Goal: Transaction & Acquisition: Subscribe to service/newsletter

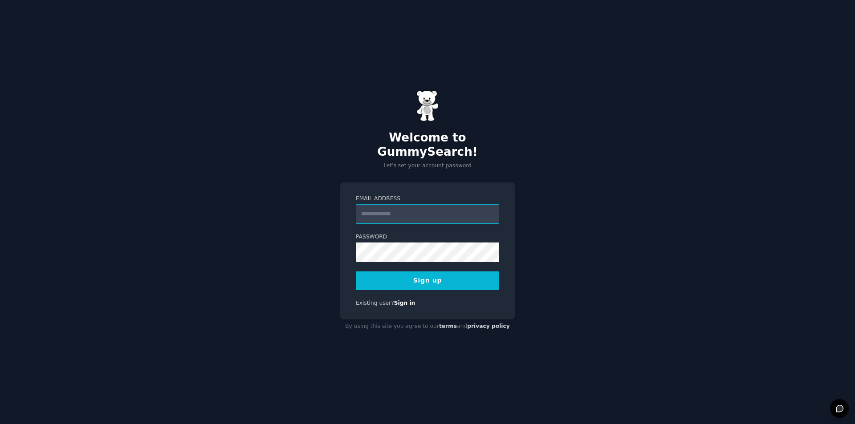
click at [418, 212] on input "Email Address" at bounding box center [427, 214] width 143 height 20
paste input "**********"
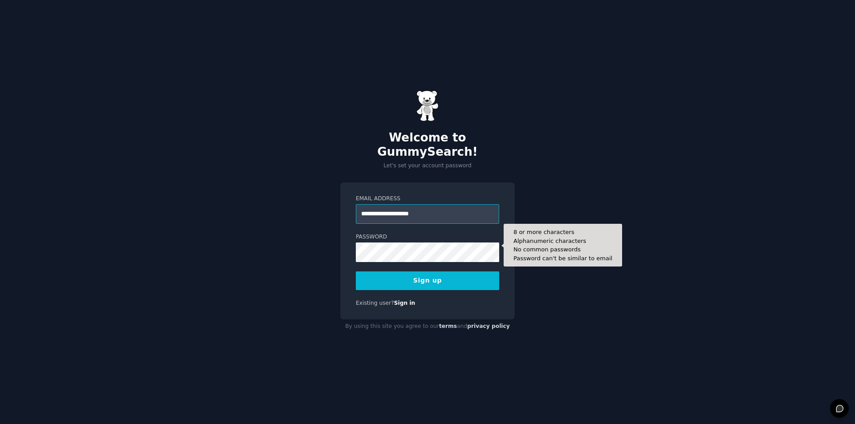
type input "**********"
click at [356, 272] on button "Sign up" at bounding box center [427, 281] width 143 height 19
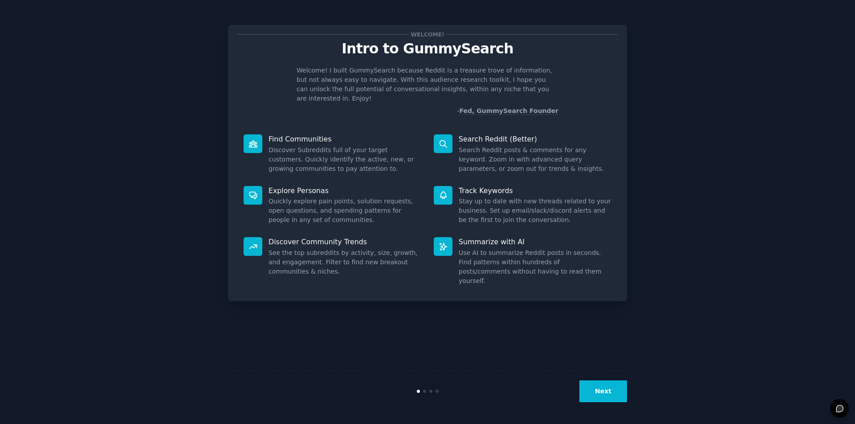
click at [601, 394] on button "Next" at bounding box center [603, 392] width 48 height 22
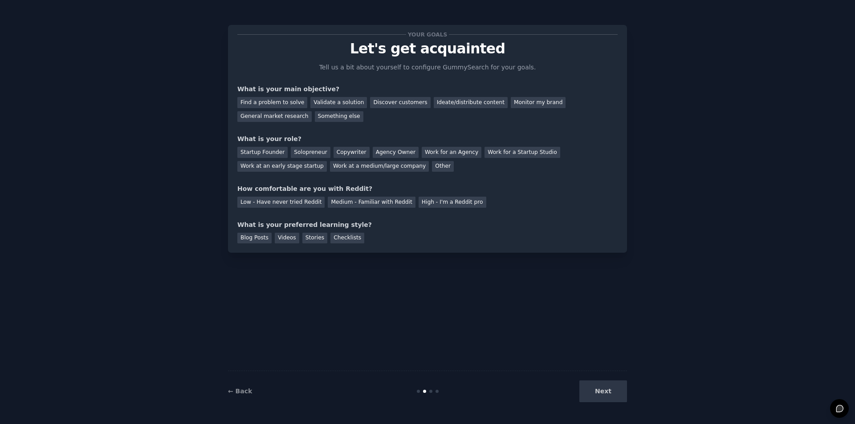
click at [601, 394] on div "Next" at bounding box center [560, 392] width 133 height 22
click at [333, 183] on div "Your goals Let's get acquainted Tell us a bit about yourself to configure Gummy…" at bounding box center [427, 138] width 380 height 209
click at [580, 391] on div "Next" at bounding box center [560, 392] width 133 height 22
click at [321, 153] on div "Solopreneur" at bounding box center [310, 152] width 39 height 11
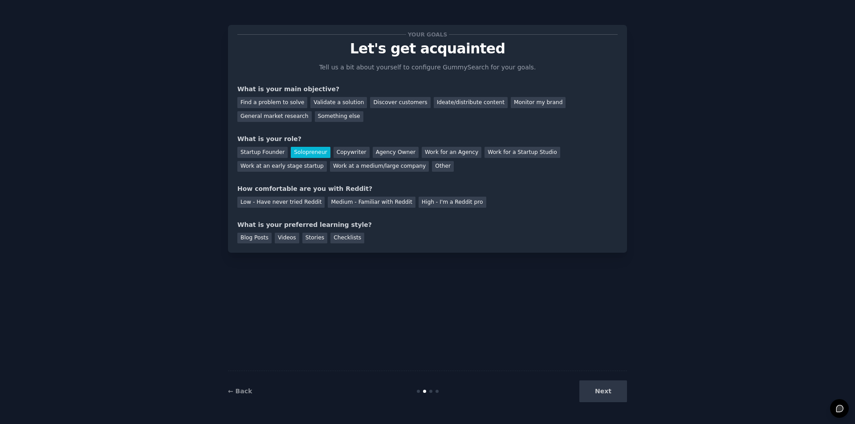
drag, startPoint x: 606, startPoint y: 394, endPoint x: 441, endPoint y: 300, distance: 190.4
click at [601, 390] on div "Next" at bounding box center [560, 392] width 133 height 22
click at [354, 198] on div "Medium - Familiar with Reddit" at bounding box center [371, 202] width 87 height 11
click at [378, 106] on div "Discover customers" at bounding box center [400, 102] width 60 height 11
click at [308, 238] on div "Stories" at bounding box center [314, 238] width 25 height 11
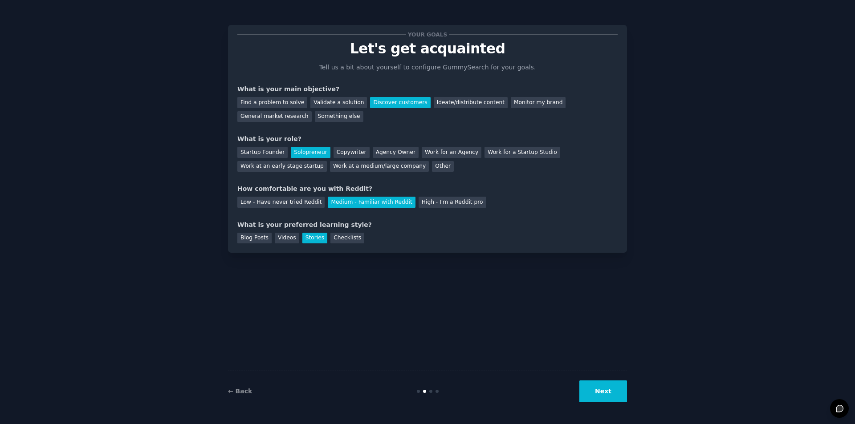
click at [607, 397] on button "Next" at bounding box center [603, 392] width 48 height 22
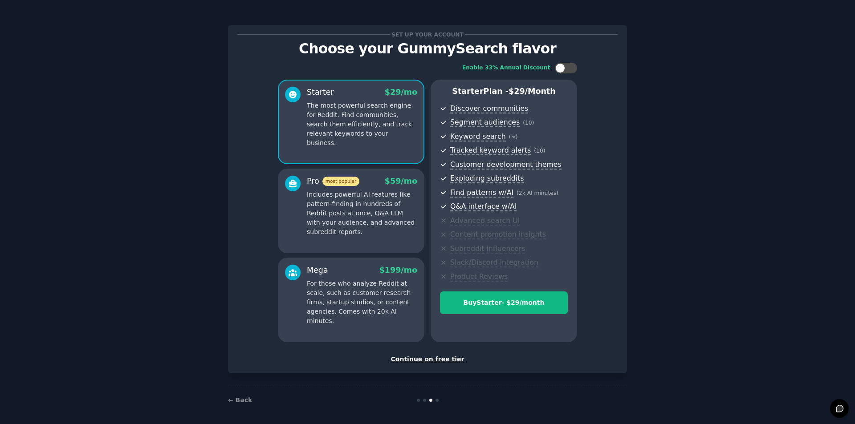
click at [406, 134] on p "The most powerful search engine for Reddit. Find communities, search them effic…" at bounding box center [362, 124] width 110 height 47
click at [560, 67] on div at bounding box center [560, 68] width 10 height 10
click at [560, 67] on icon at bounding box center [560, 68] width 5 height 5
checkbox input "false"
click at [388, 137] on p "The most powerful search engine for Reddit. Find communities, search them effic…" at bounding box center [362, 124] width 110 height 47
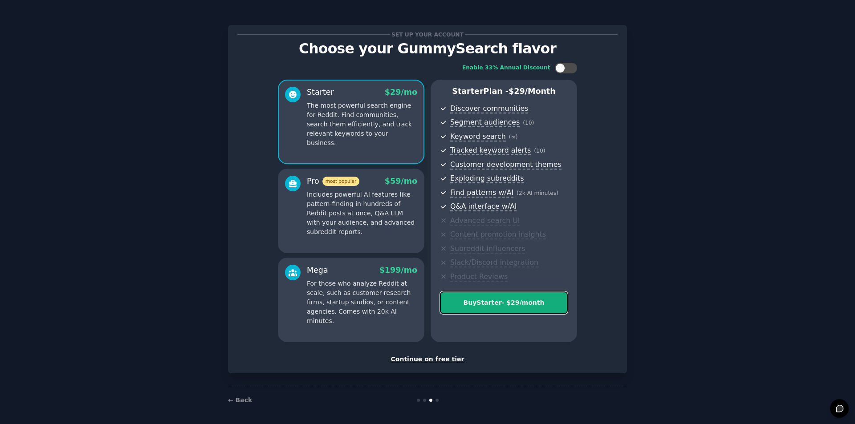
click at [536, 305] on div "Buy Starter - $ 29 /month" at bounding box center [503, 302] width 127 height 9
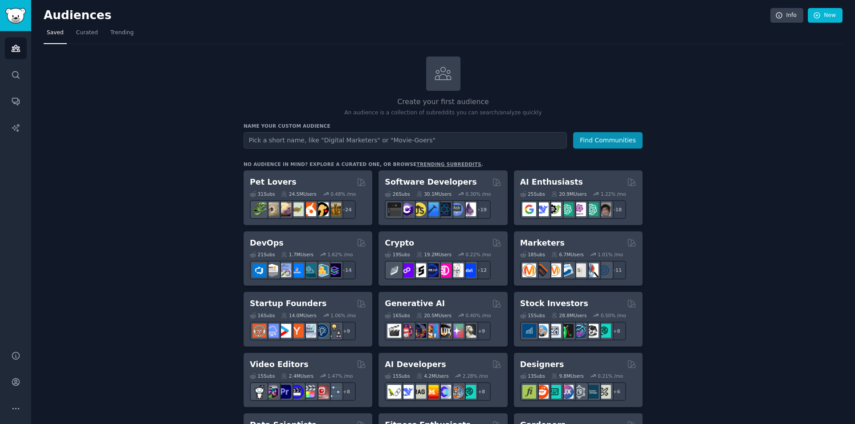
click at [18, 414] on button "More" at bounding box center [16, 409] width 22 height 22
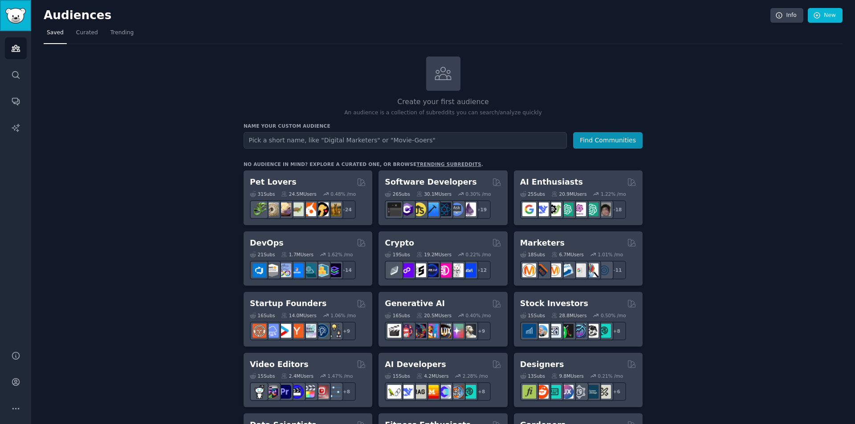
click at [19, 14] on img "Sidebar" at bounding box center [15, 16] width 20 height 16
click at [9, 407] on button "More" at bounding box center [16, 409] width 22 height 22
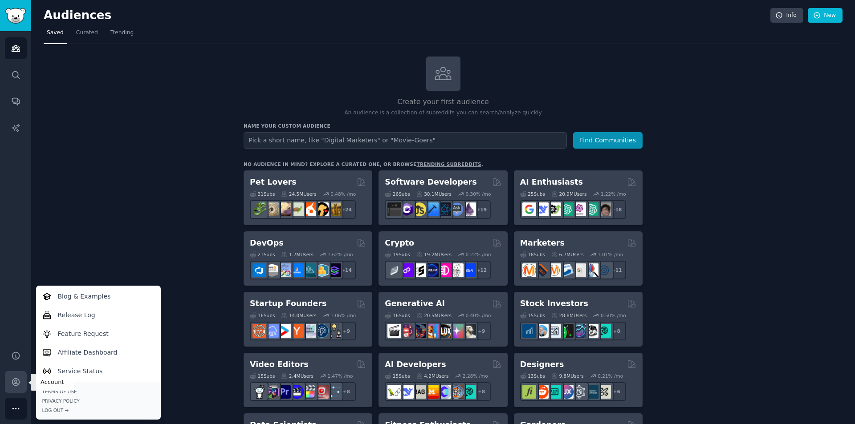
click at [15, 389] on link "Account" at bounding box center [16, 382] width 22 height 22
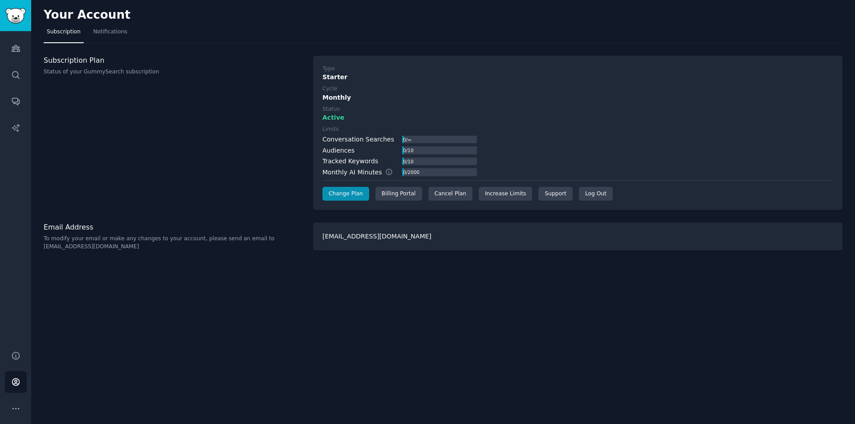
click at [418, 238] on div "m9dyg@onmailflare.com" at bounding box center [577, 237] width 529 height 28
click at [104, 28] on span "Notifications" at bounding box center [110, 32] width 34 height 8
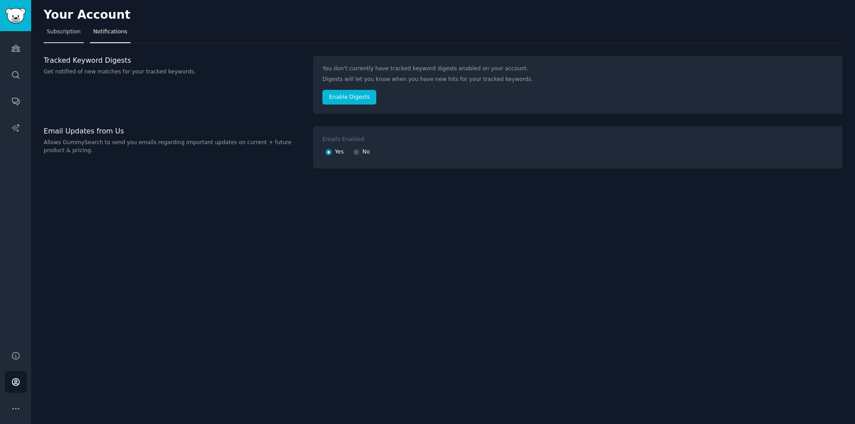
click at [72, 33] on span "Subscription" at bounding box center [64, 32] width 34 height 8
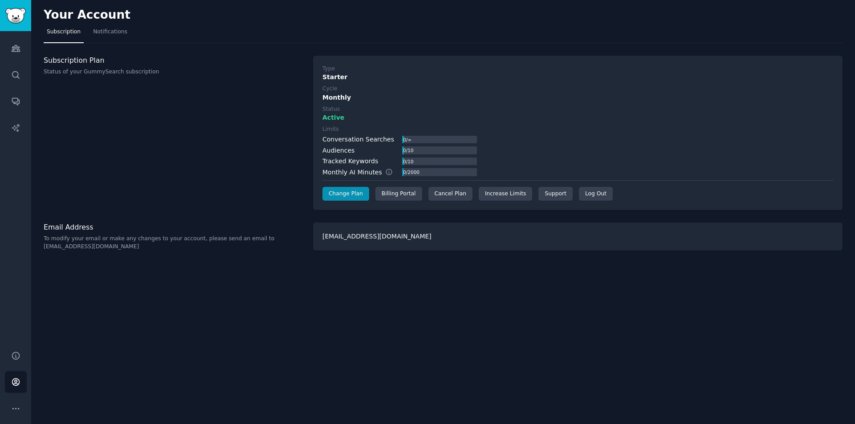
click at [391, 239] on div "m9dyg@onmailflare.com" at bounding box center [577, 237] width 529 height 28
click at [15, 404] on icon "Sidebar" at bounding box center [15, 408] width 9 height 9
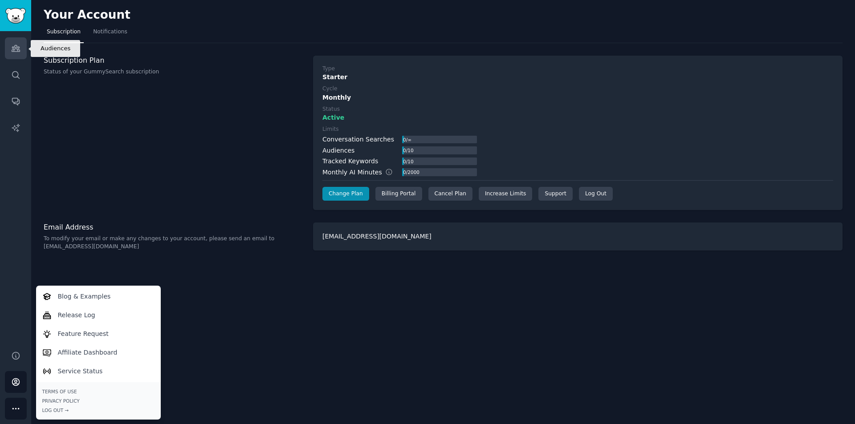
click at [17, 51] on icon "Sidebar" at bounding box center [16, 48] width 8 height 6
